Goal: Complete application form

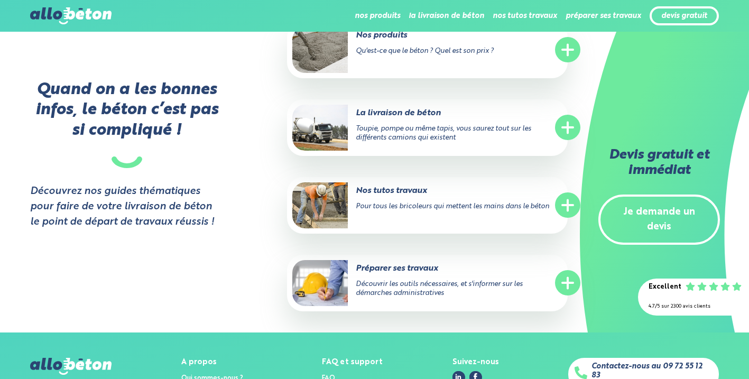
scroll to position [2092, 0]
click at [666, 211] on link "Je demande un devis" at bounding box center [659, 219] width 122 height 51
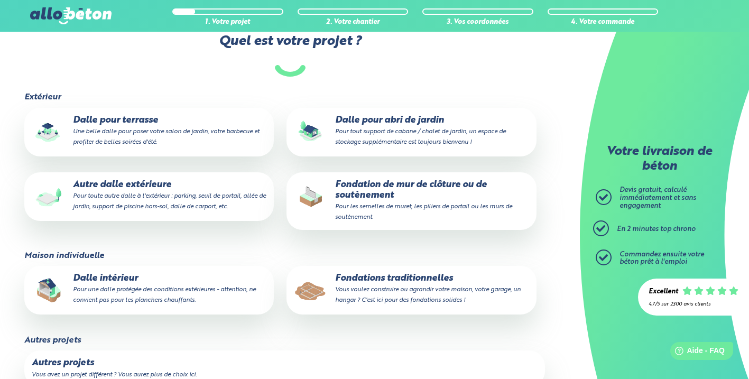
scroll to position [98, 0]
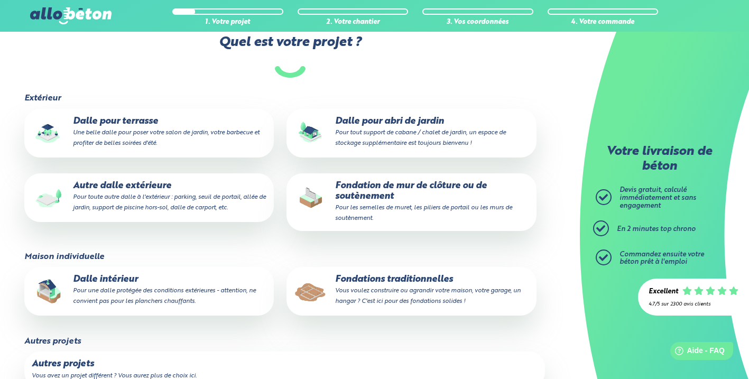
click at [122, 276] on p "Dalle intérieur Pour une dalle protégée des conditions extérieures - attention,…" at bounding box center [149, 290] width 235 height 32
click at [0, 0] on input "Dalle intérieur Pour une dalle protégée des conditions extérieures - attention,…" at bounding box center [0, 0] width 0 height 0
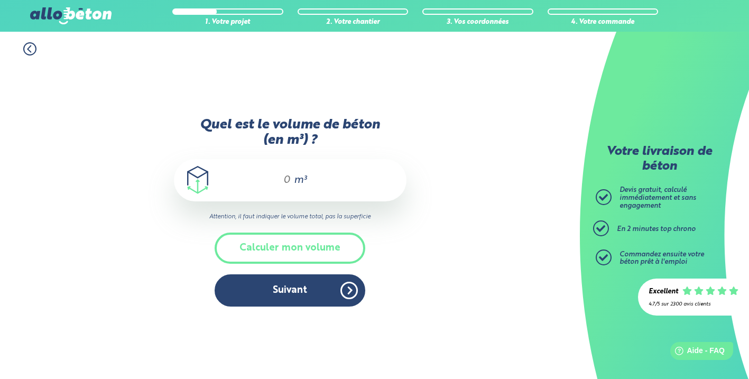
drag, startPoint x: 289, startPoint y: 181, endPoint x: 293, endPoint y: 194, distance: 13.2
click at [289, 181] on input "Quel est le volume de béton (en m³) ?" at bounding box center [282, 180] width 18 height 13
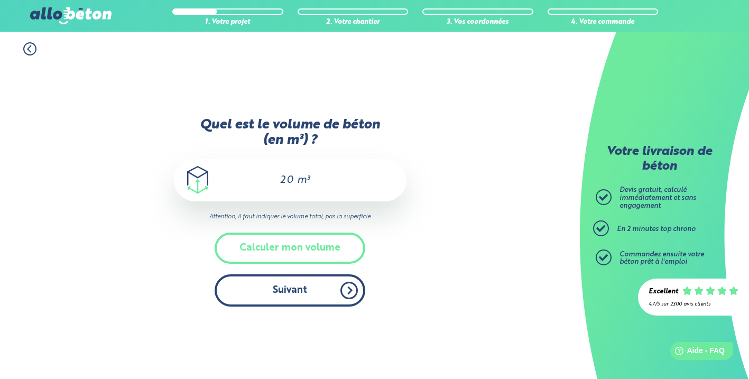
type input "20"
click at [290, 292] on button "Suivant" at bounding box center [289, 290] width 151 height 32
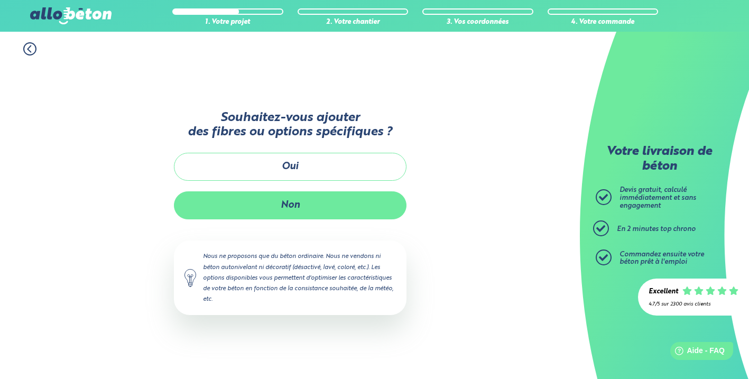
click at [296, 203] on button "Non" at bounding box center [290, 205] width 232 height 28
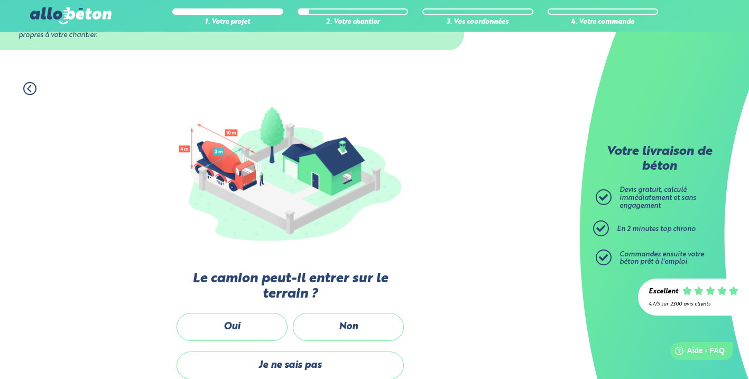
scroll to position [65, 0]
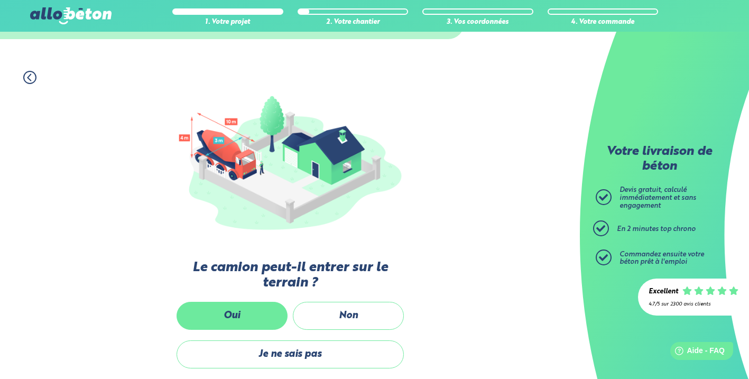
click at [253, 312] on label "Oui" at bounding box center [231, 316] width 111 height 28
click at [0, 0] on input "Oui" at bounding box center [0, 0] width 0 height 0
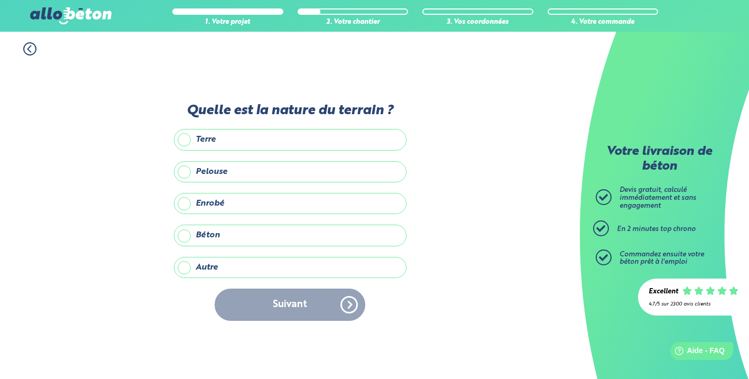
click at [184, 136] on label "Terre" at bounding box center [290, 139] width 232 height 21
click at [0, 0] on input "Terre" at bounding box center [0, 0] width 0 height 0
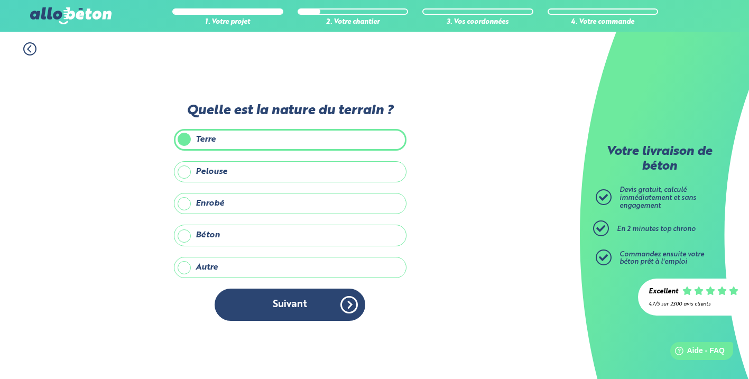
click at [184, 170] on label "Pelouse" at bounding box center [290, 171] width 232 height 21
click at [0, 0] on input "Pelouse" at bounding box center [0, 0] width 0 height 0
click at [188, 237] on label "Béton" at bounding box center [290, 235] width 232 height 21
click at [0, 0] on input "Béton" at bounding box center [0, 0] width 0 height 0
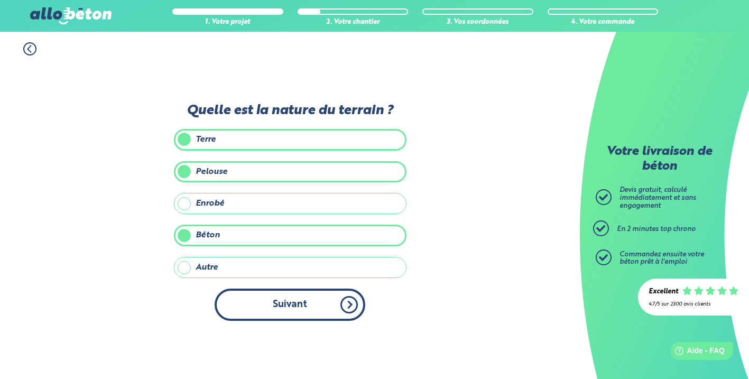
click at [287, 304] on button "Suivant" at bounding box center [289, 304] width 151 height 32
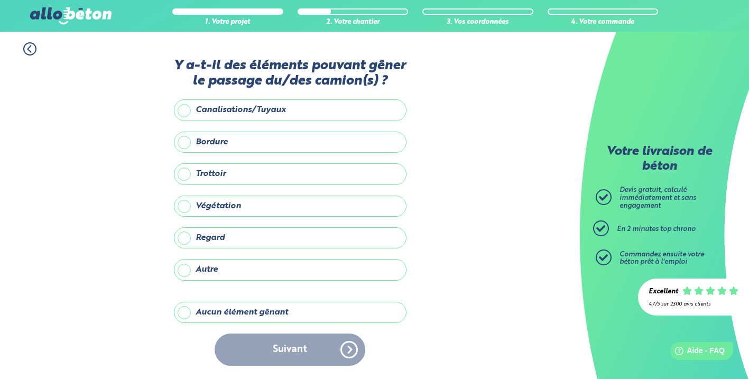
click at [253, 312] on label "Aucun élément gênant" at bounding box center [290, 312] width 232 height 21
click at [0, 0] on input "Aucun élément gênant" at bounding box center [0, 0] width 0 height 0
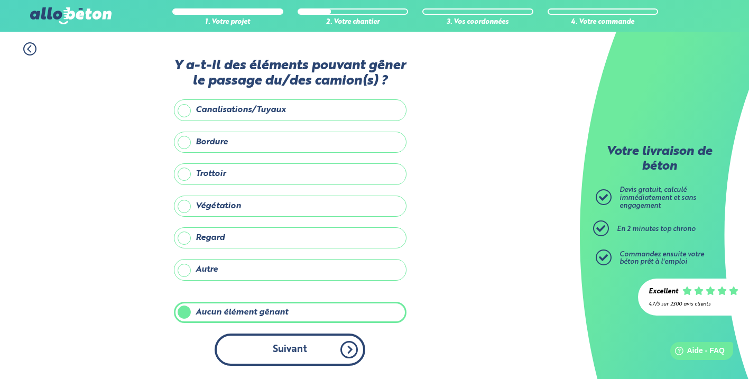
click at [284, 344] on button "Suivant" at bounding box center [289, 349] width 151 height 32
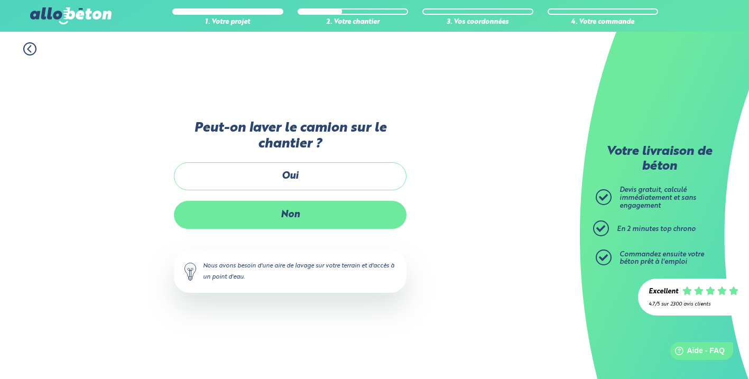
click at [289, 221] on label "Non" at bounding box center [290, 215] width 232 height 28
click at [0, 0] on input "Non" at bounding box center [0, 0] width 0 height 0
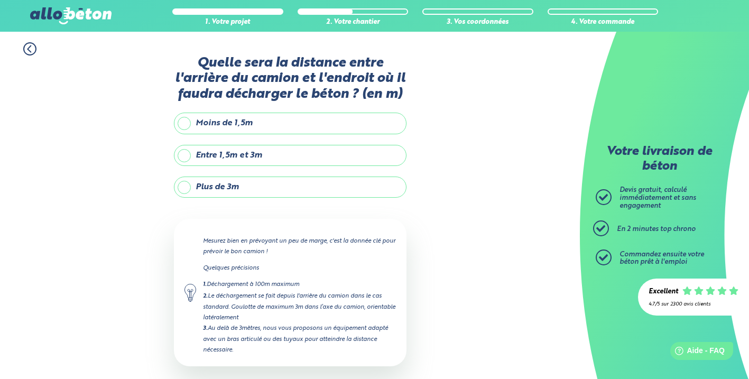
click at [239, 125] on label "Moins de 1,5m" at bounding box center [290, 123] width 232 height 21
click at [0, 0] on input "Moins de 1,5m" at bounding box center [0, 0] width 0 height 0
click at [233, 154] on label "Entre 1,5m et 3m" at bounding box center [290, 155] width 232 height 21
click at [0, 0] on input "Entre 1,5m et 3m" at bounding box center [0, 0] width 0 height 0
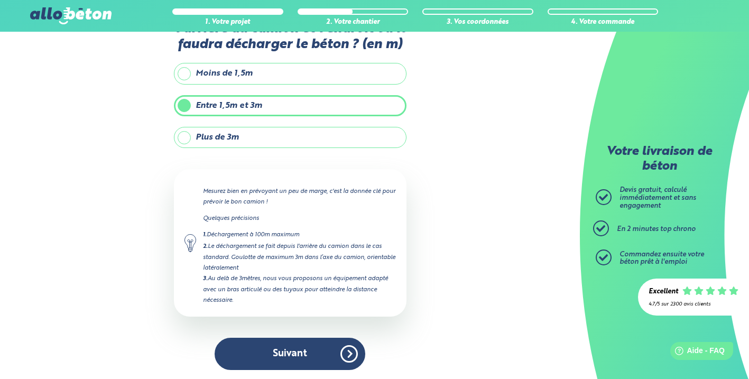
scroll to position [49, 0]
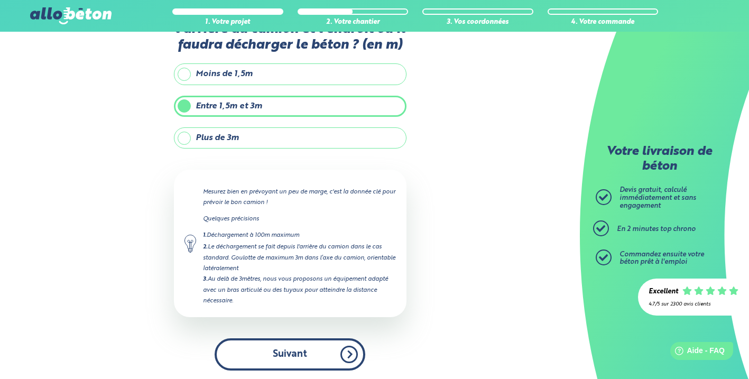
click at [290, 353] on button "Suivant" at bounding box center [289, 354] width 151 height 32
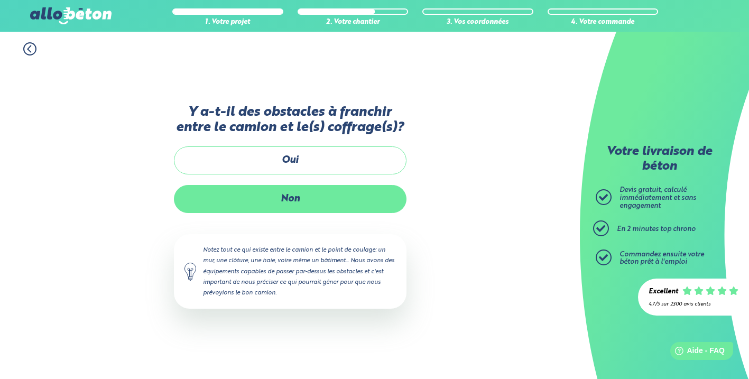
click at [298, 199] on label "Non" at bounding box center [290, 199] width 232 height 28
click at [0, 0] on input "Non" at bounding box center [0, 0] width 0 height 0
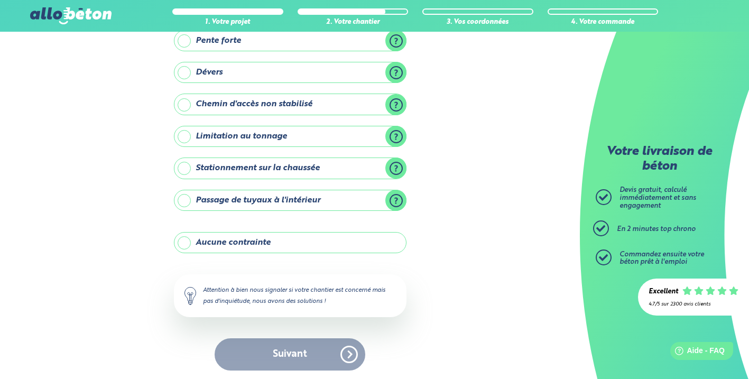
scroll to position [108, 0]
click at [247, 240] on label "Aucune contrainte" at bounding box center [290, 242] width 232 height 21
click at [0, 0] on input "Aucune contrainte" at bounding box center [0, 0] width 0 height 0
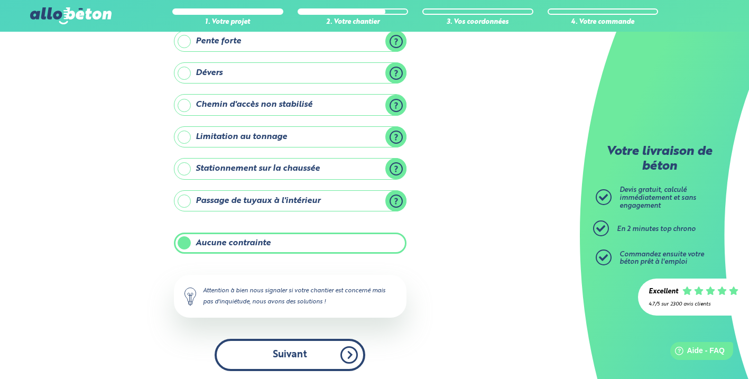
click at [287, 353] on button "Suivant" at bounding box center [289, 355] width 151 height 32
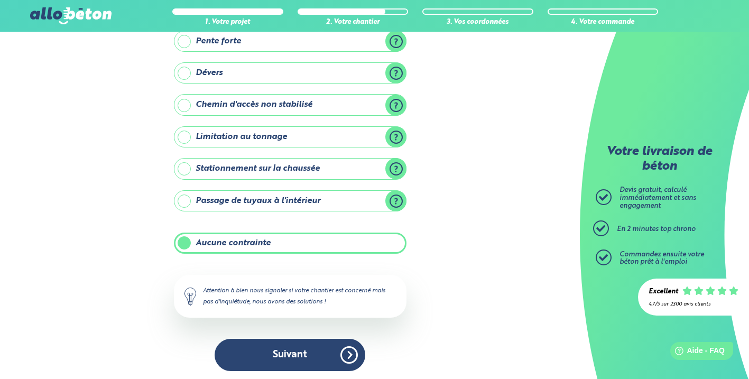
scroll to position [18, 0]
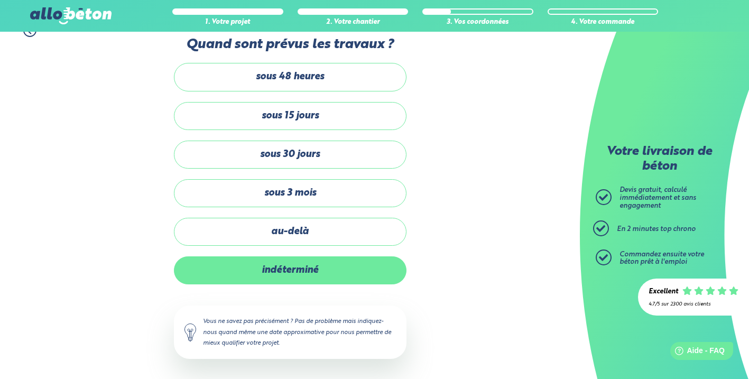
click at [298, 265] on label "indéterminé" at bounding box center [290, 270] width 232 height 28
click at [0, 0] on input "indéterminé" at bounding box center [0, 0] width 0 height 0
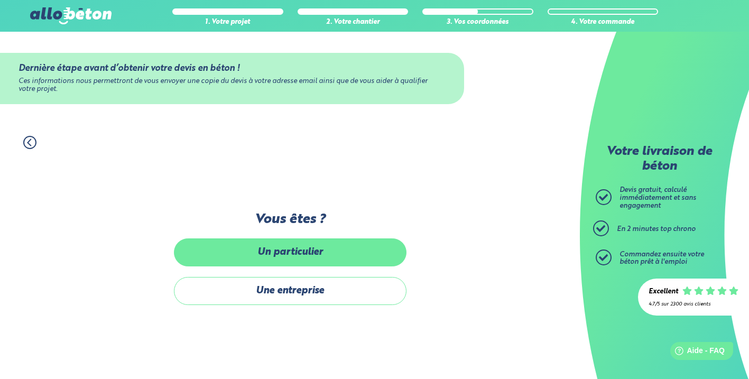
click at [305, 249] on label "Un particulier" at bounding box center [290, 252] width 232 height 28
click at [0, 0] on input "Un particulier" at bounding box center [0, 0] width 0 height 0
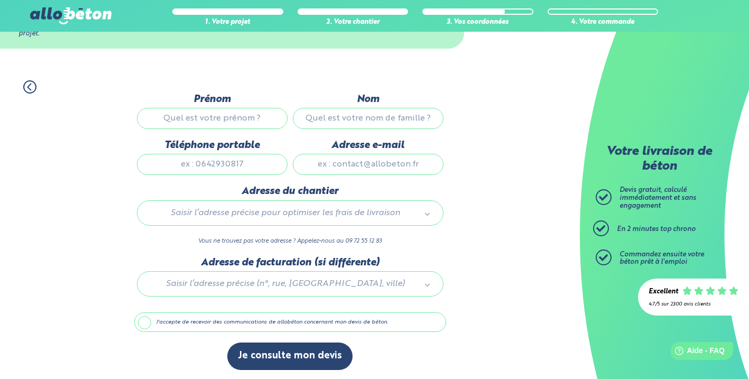
scroll to position [58, 0]
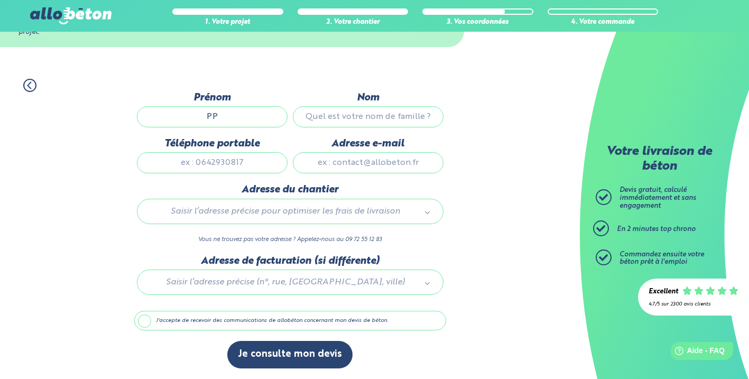
type input "PP"
type input "PB"
type input "0678543214"
type input "[EMAIL_ADDRESS][DOMAIN_NAME]"
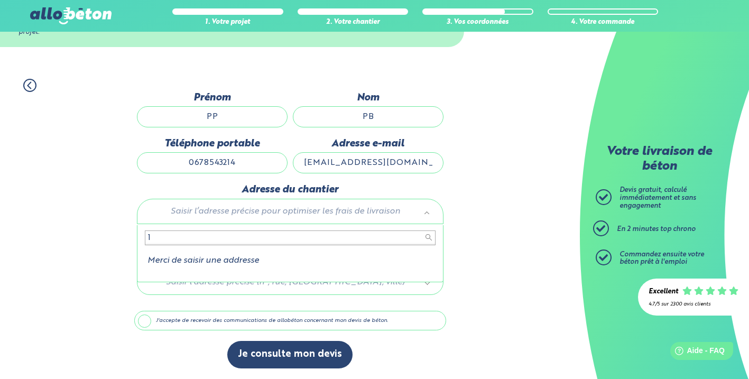
type input "1"
type input "s"
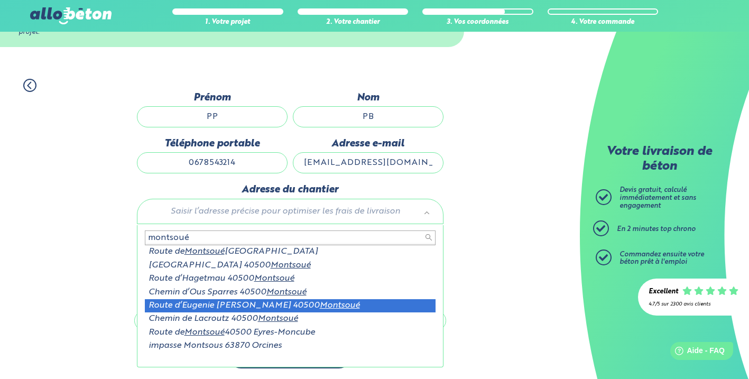
type input "montsoué"
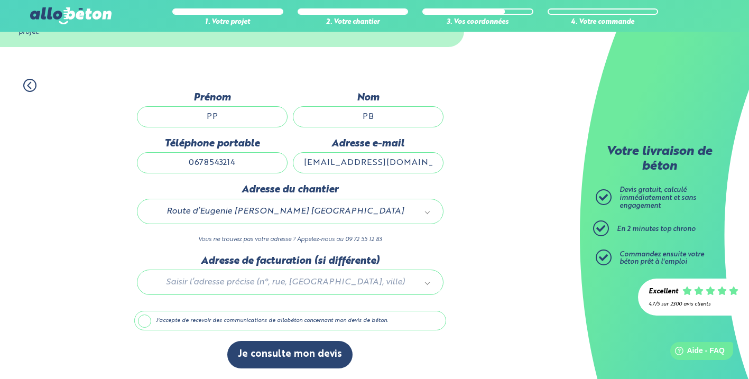
scroll to position [60, 0]
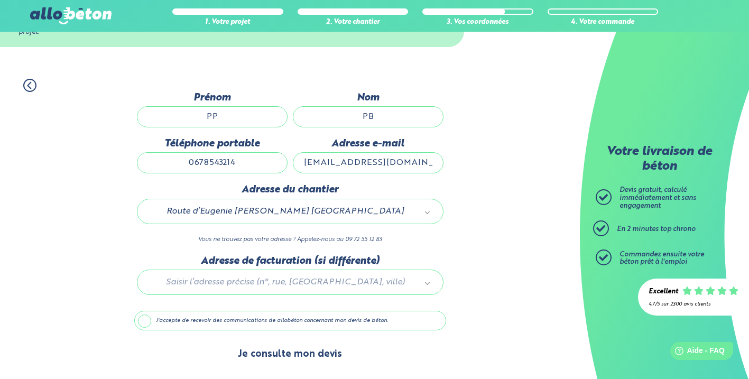
click at [275, 351] on button "Je consulte mon devis" at bounding box center [289, 354] width 125 height 27
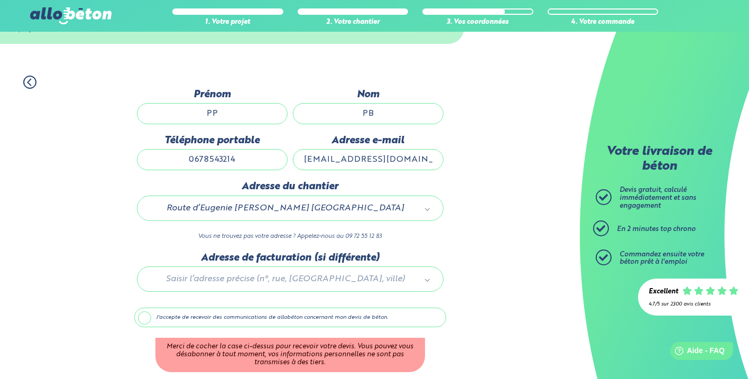
click at [208, 316] on label "J'accepte de recevoir des communications de allobéton concernant mon devis de b…" at bounding box center [290, 317] width 312 height 20
click at [0, 0] on input "J'accepte de recevoir des communications de allobéton concernant mon devis de b…" at bounding box center [0, 0] width 0 height 0
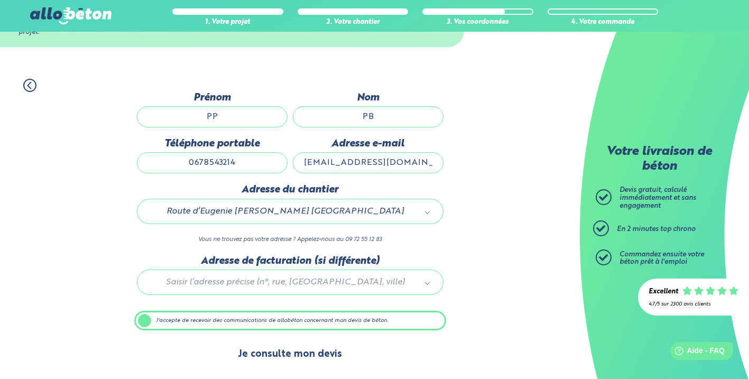
click at [293, 356] on button "Je consulte mon devis" at bounding box center [289, 354] width 125 height 27
